Goal: Transaction & Acquisition: Purchase product/service

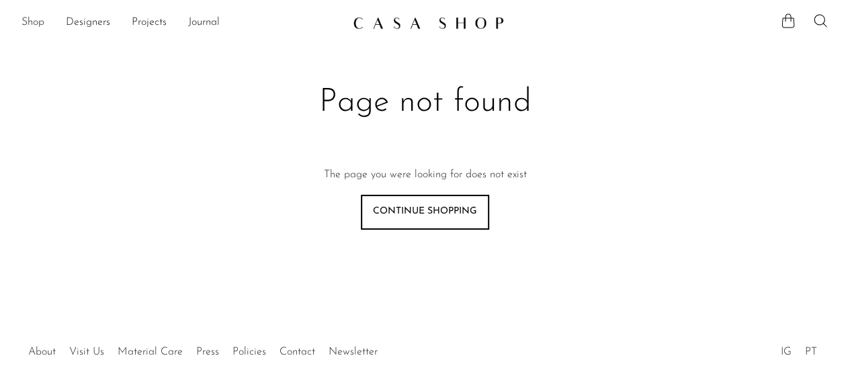
click at [32, 21] on link "Shop" at bounding box center [33, 22] width 23 height 17
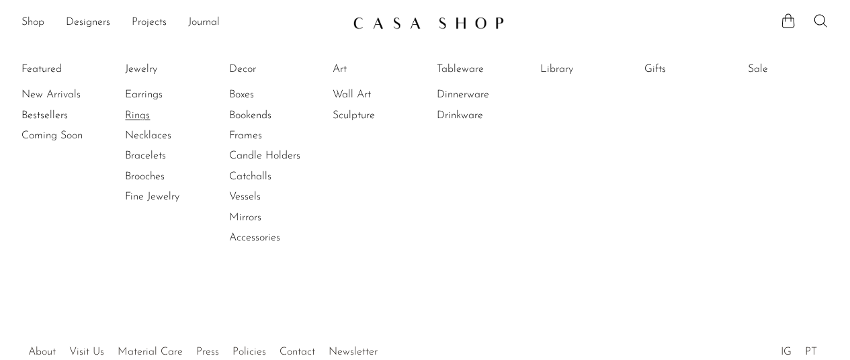
click at [145, 112] on link "Rings" at bounding box center [175, 115] width 101 height 15
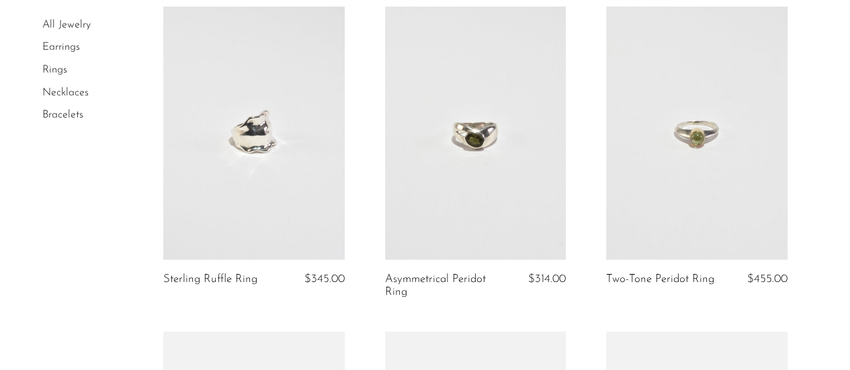
scroll to position [1732, 0]
